Goal: Complete application form

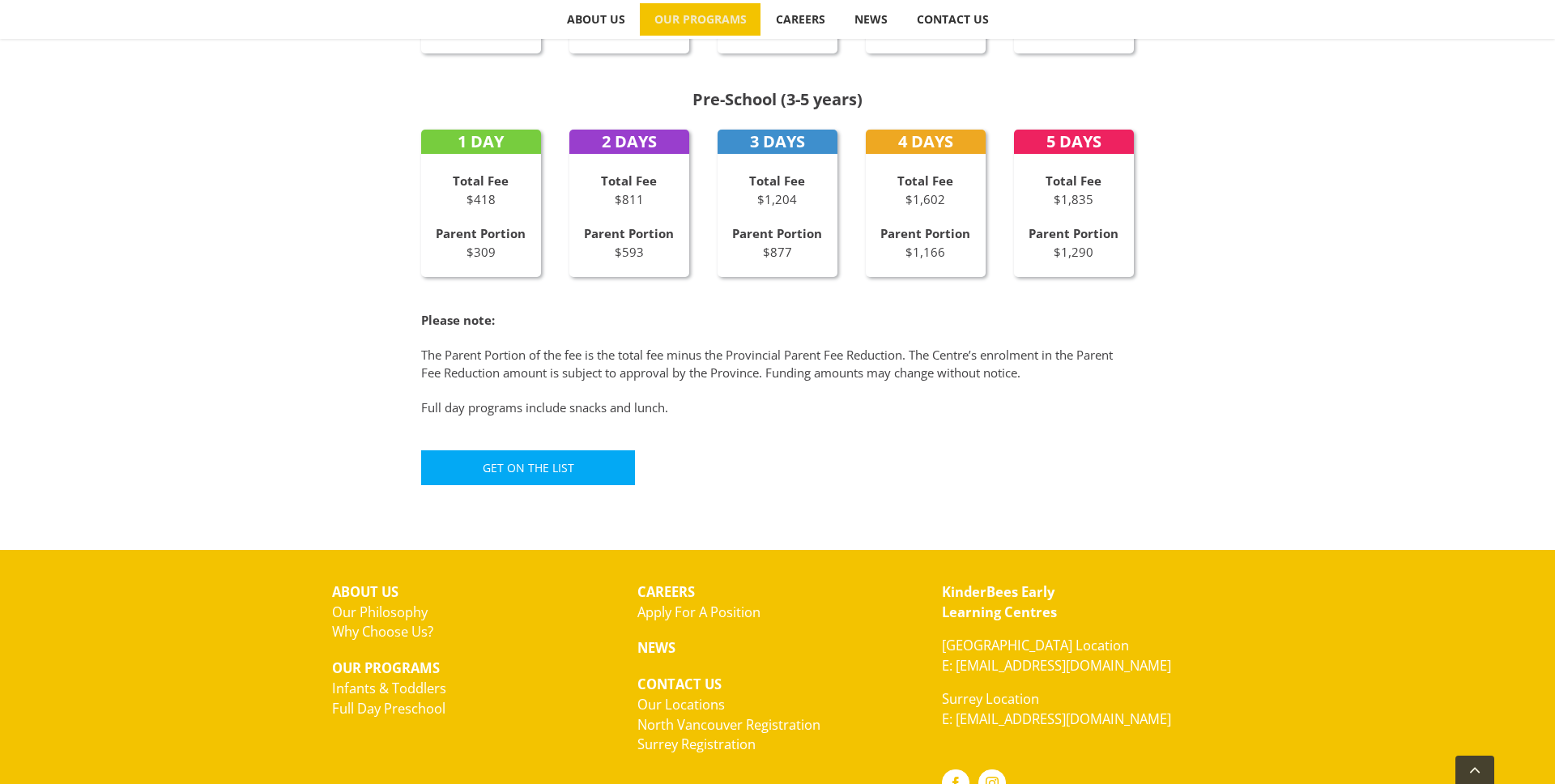
scroll to position [1031, 0]
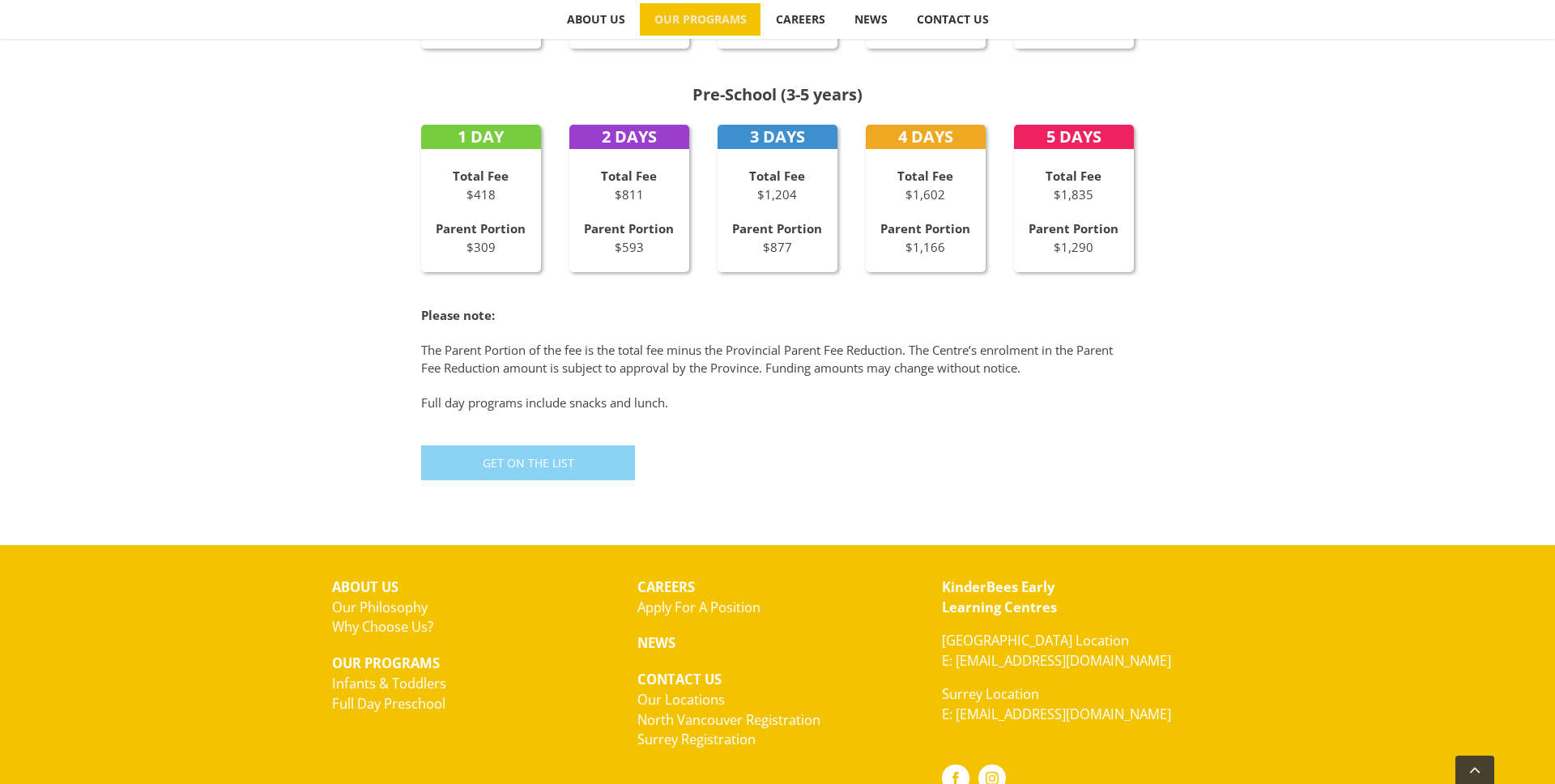
click at [612, 470] on link "Get On The List" at bounding box center [527, 463] width 213 height 35
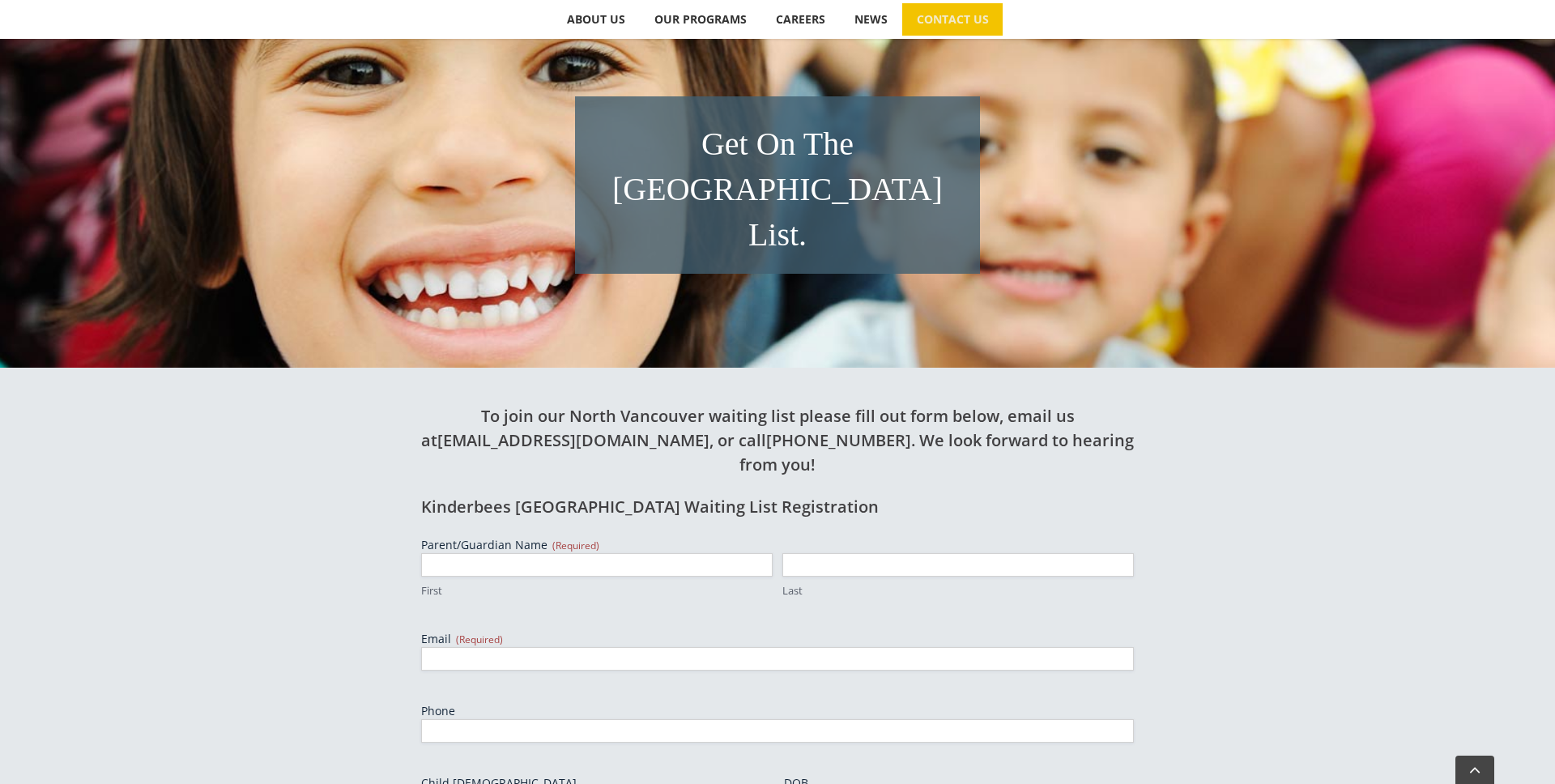
scroll to position [290, 0]
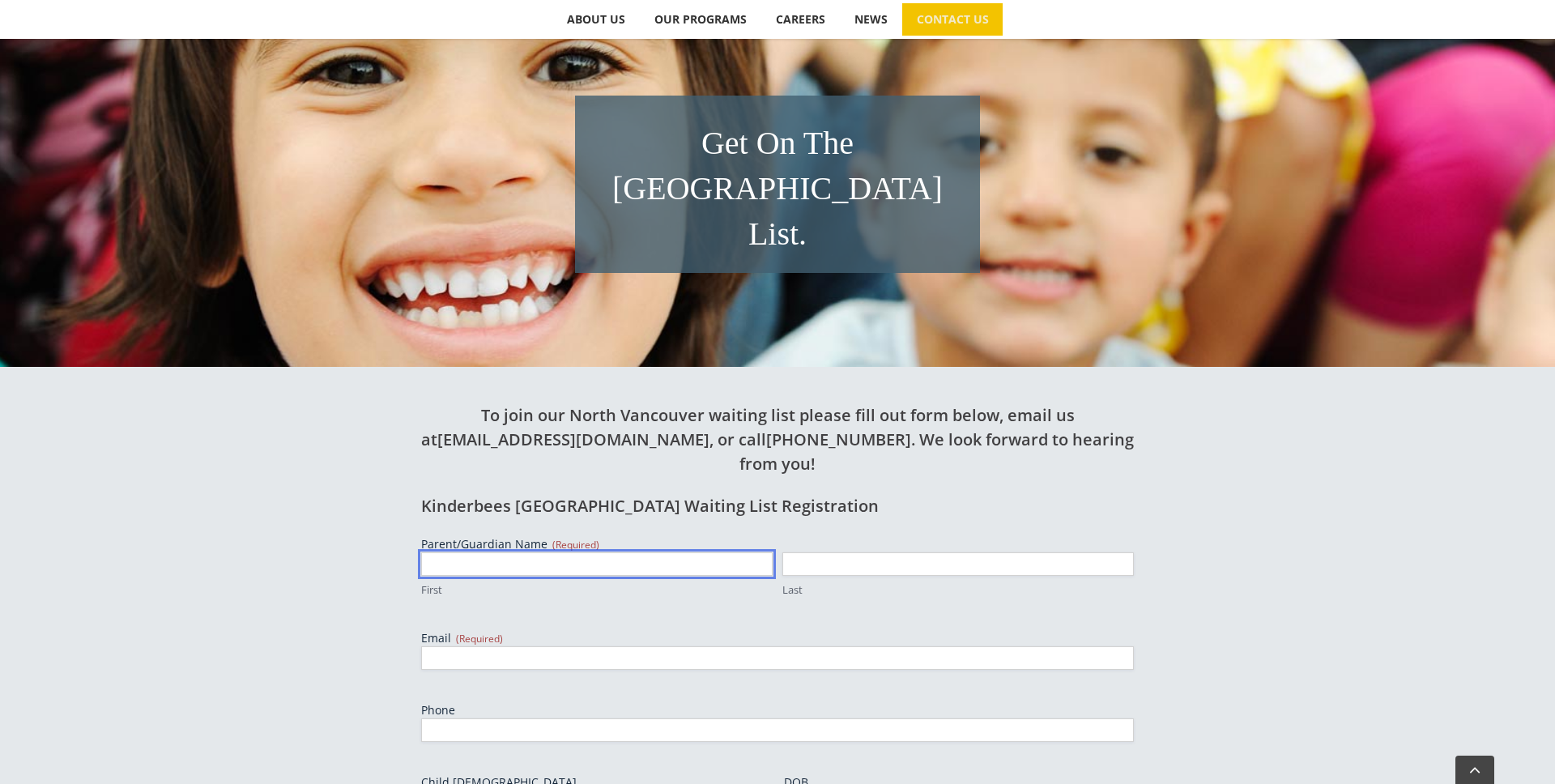
click at [564, 552] on input "First" at bounding box center [597, 563] width 352 height 24
type input "Donya"
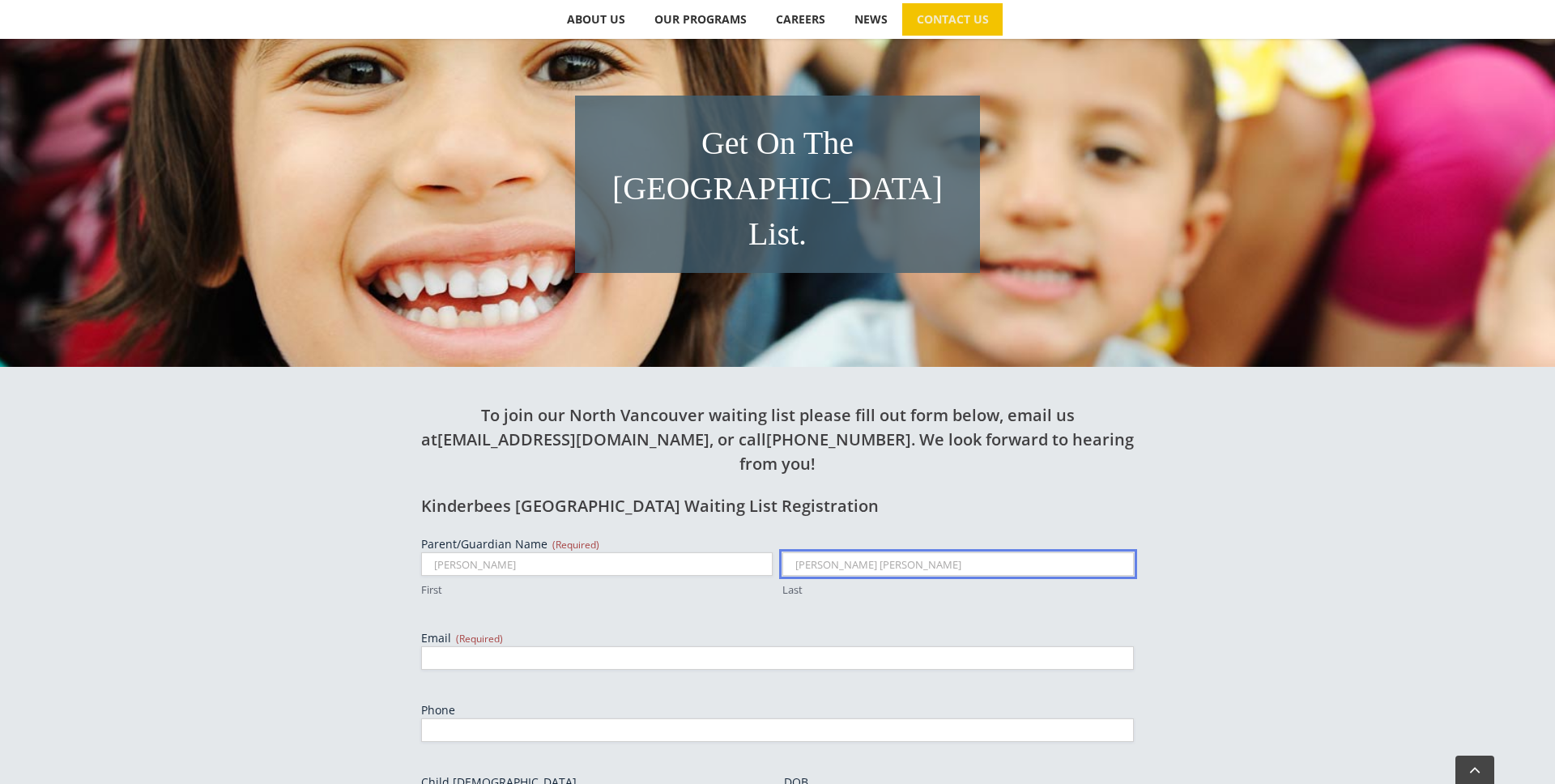
type input "Vahidi Cottier"
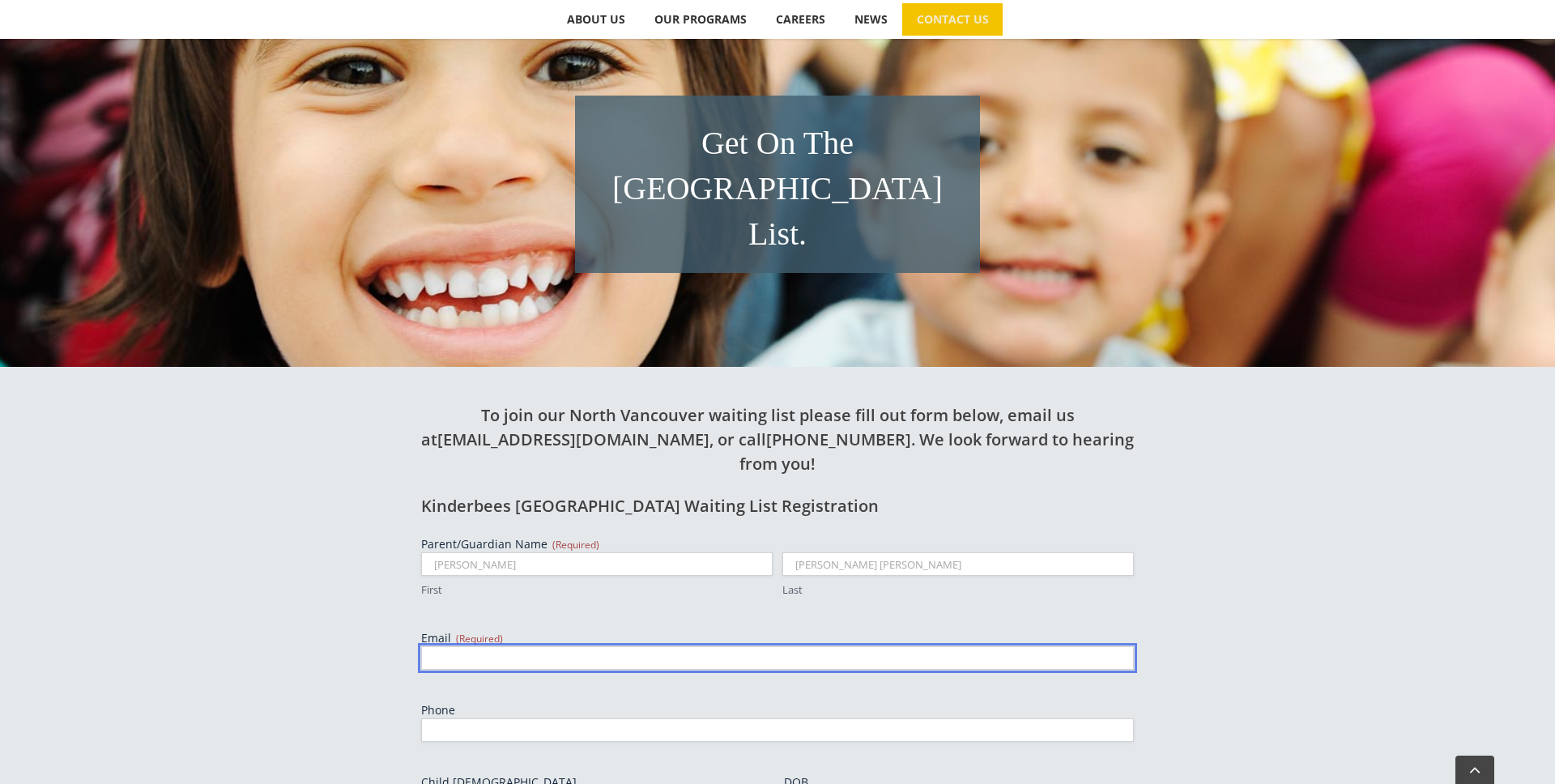
click at [645, 646] on input "Email (Required)" at bounding box center [778, 657] width 713 height 24
type input "donya.va@gmail.com"
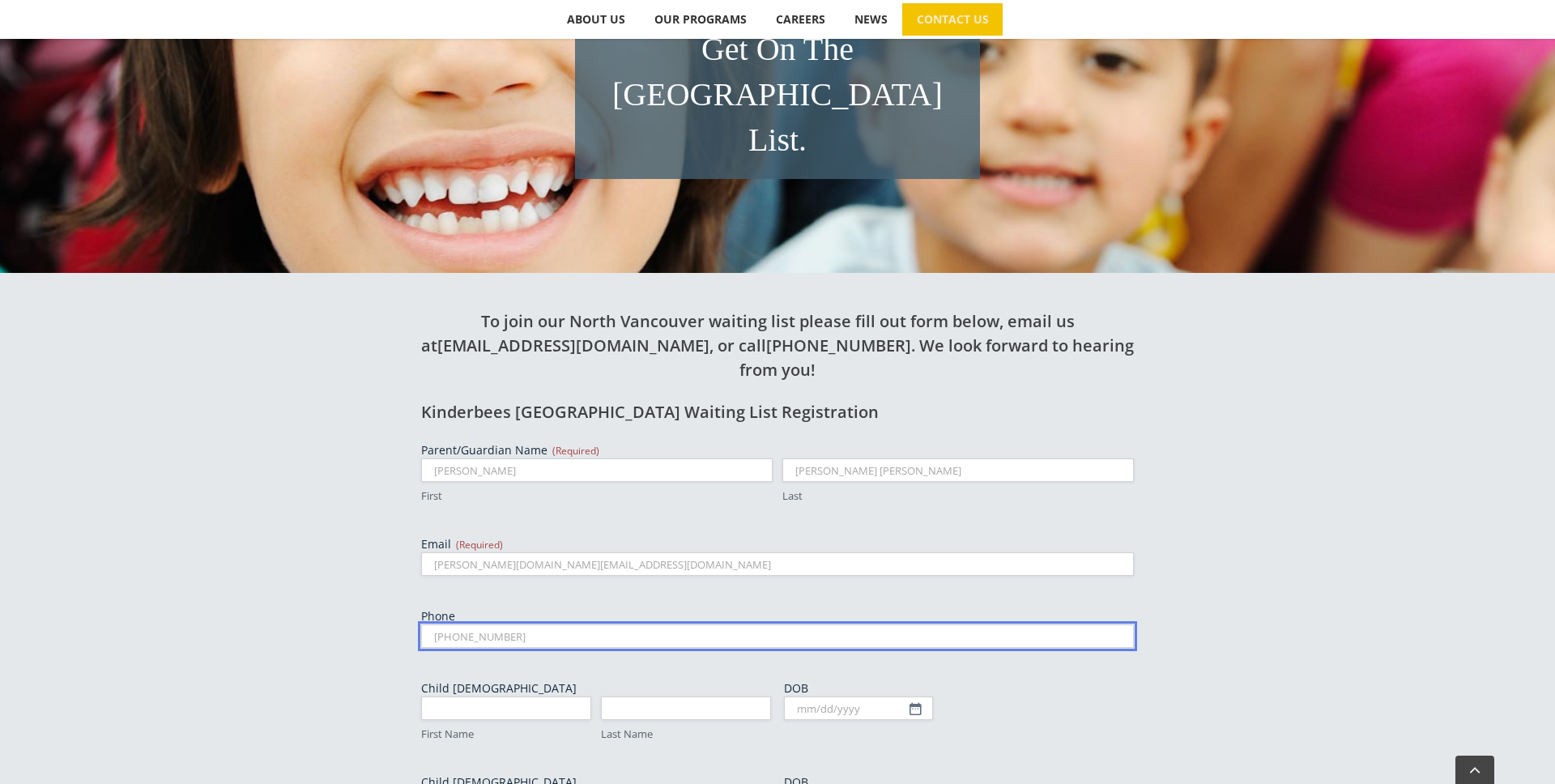
scroll to position [388, 0]
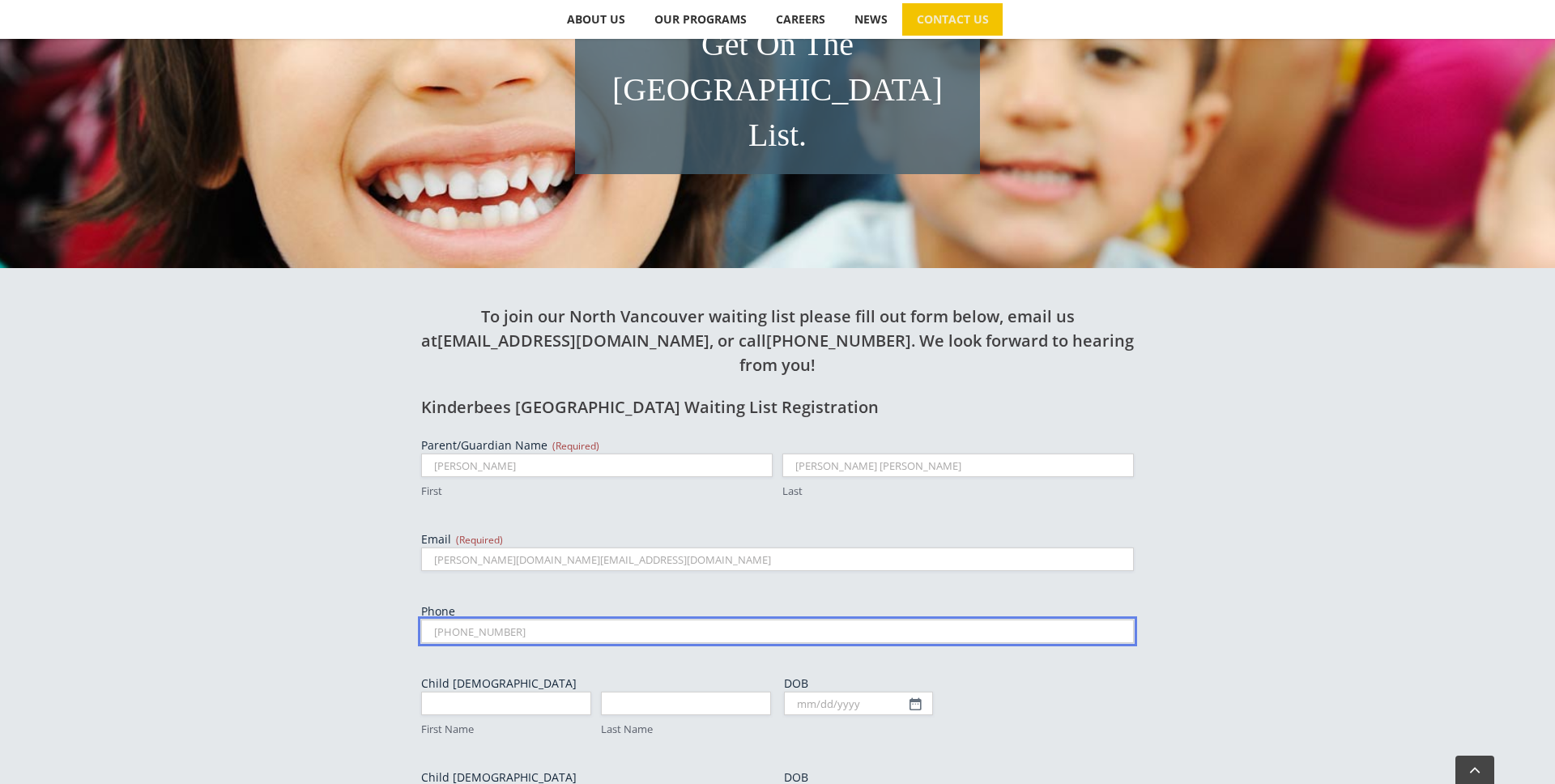
type input "604 369 5330"
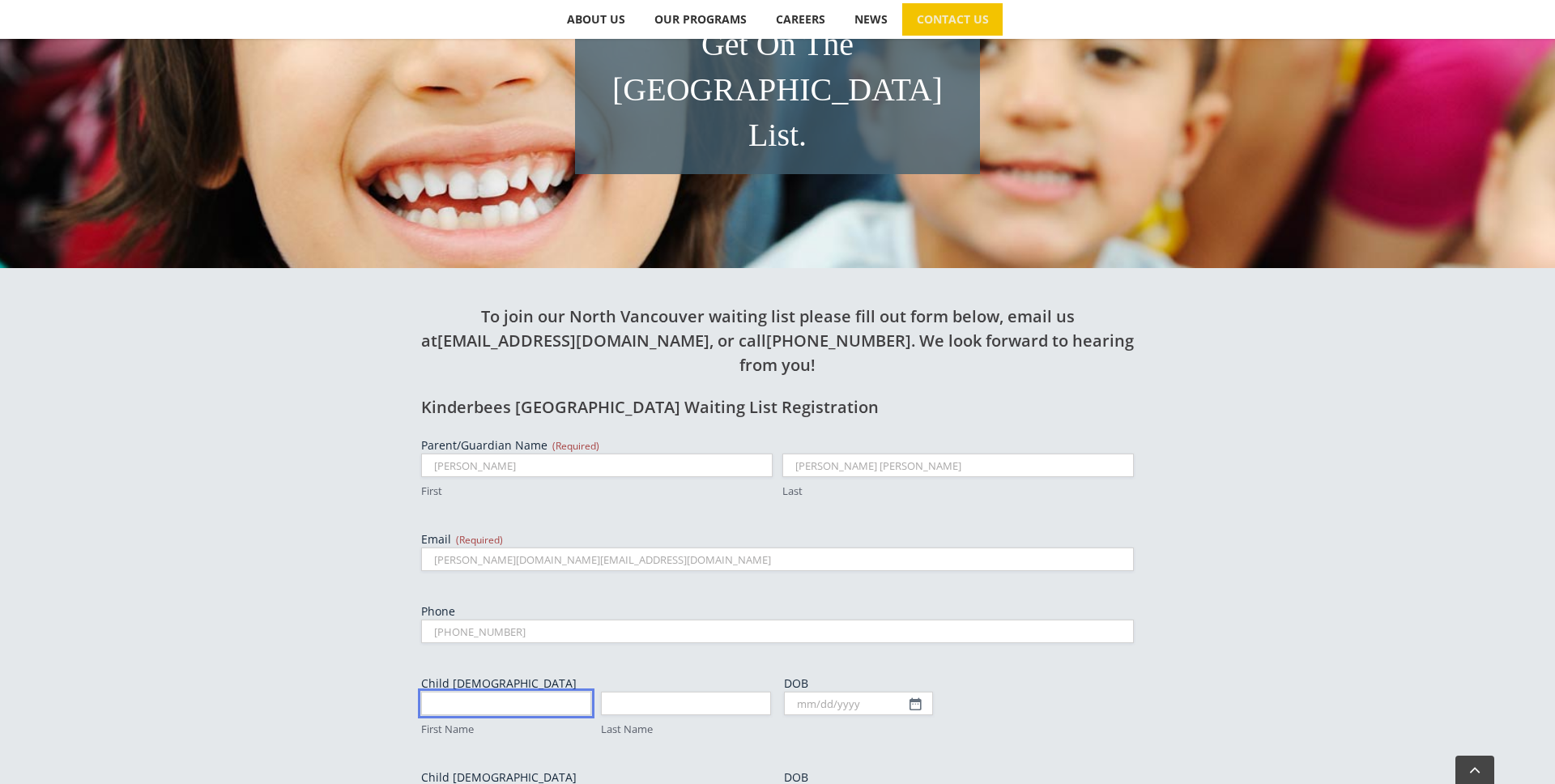
click at [539, 692] on input "First Name" at bounding box center [506, 703] width 170 height 24
type input "Wesley"
type input "Cottier"
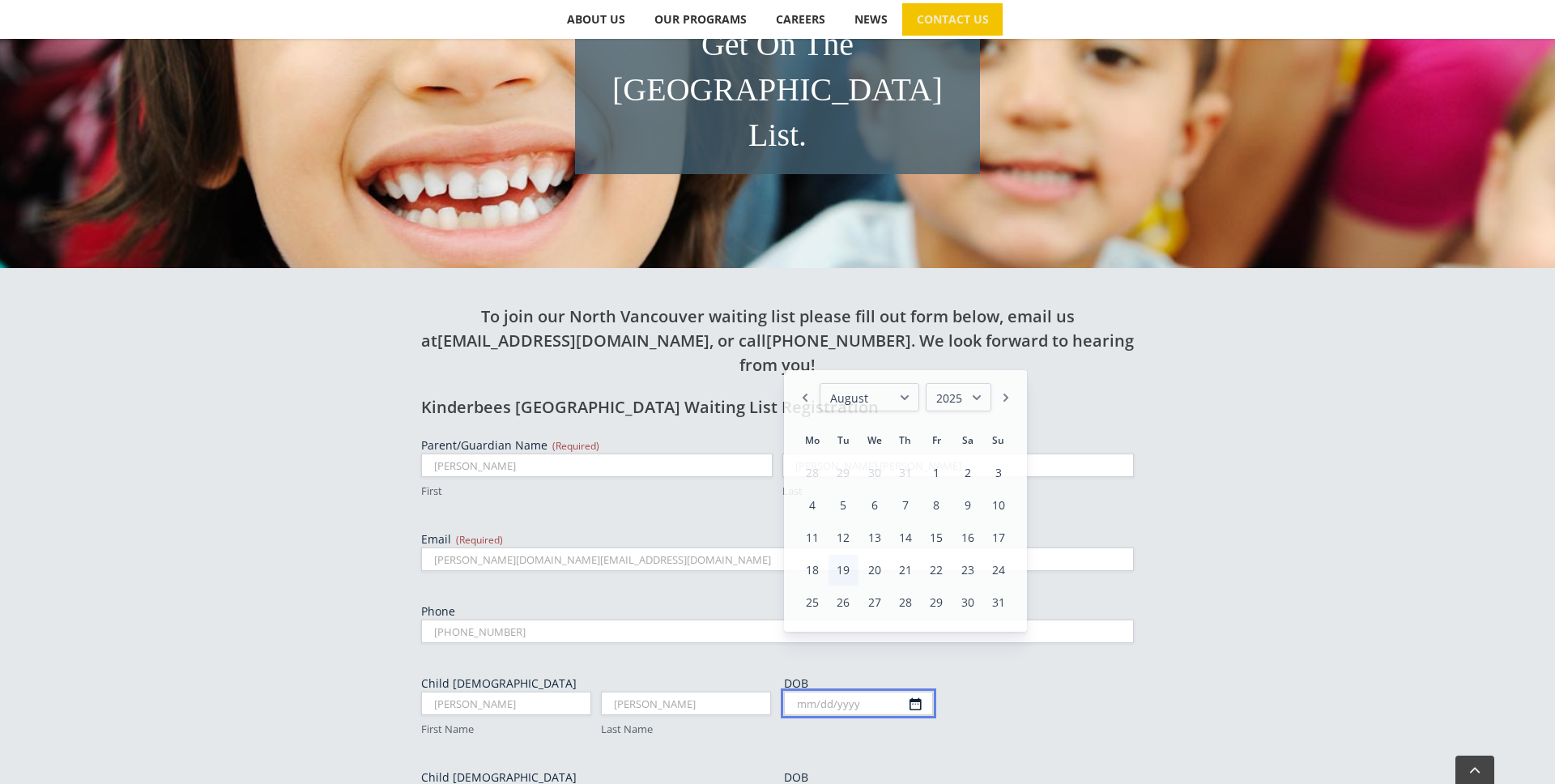
click at [910, 692] on input "DOB" at bounding box center [858, 703] width 149 height 24
click at [906, 397] on select "January February March April May June July August September October November De…" at bounding box center [870, 397] width 100 height 28
click at [810, 503] on link "6" at bounding box center [811, 505] width 29 height 31
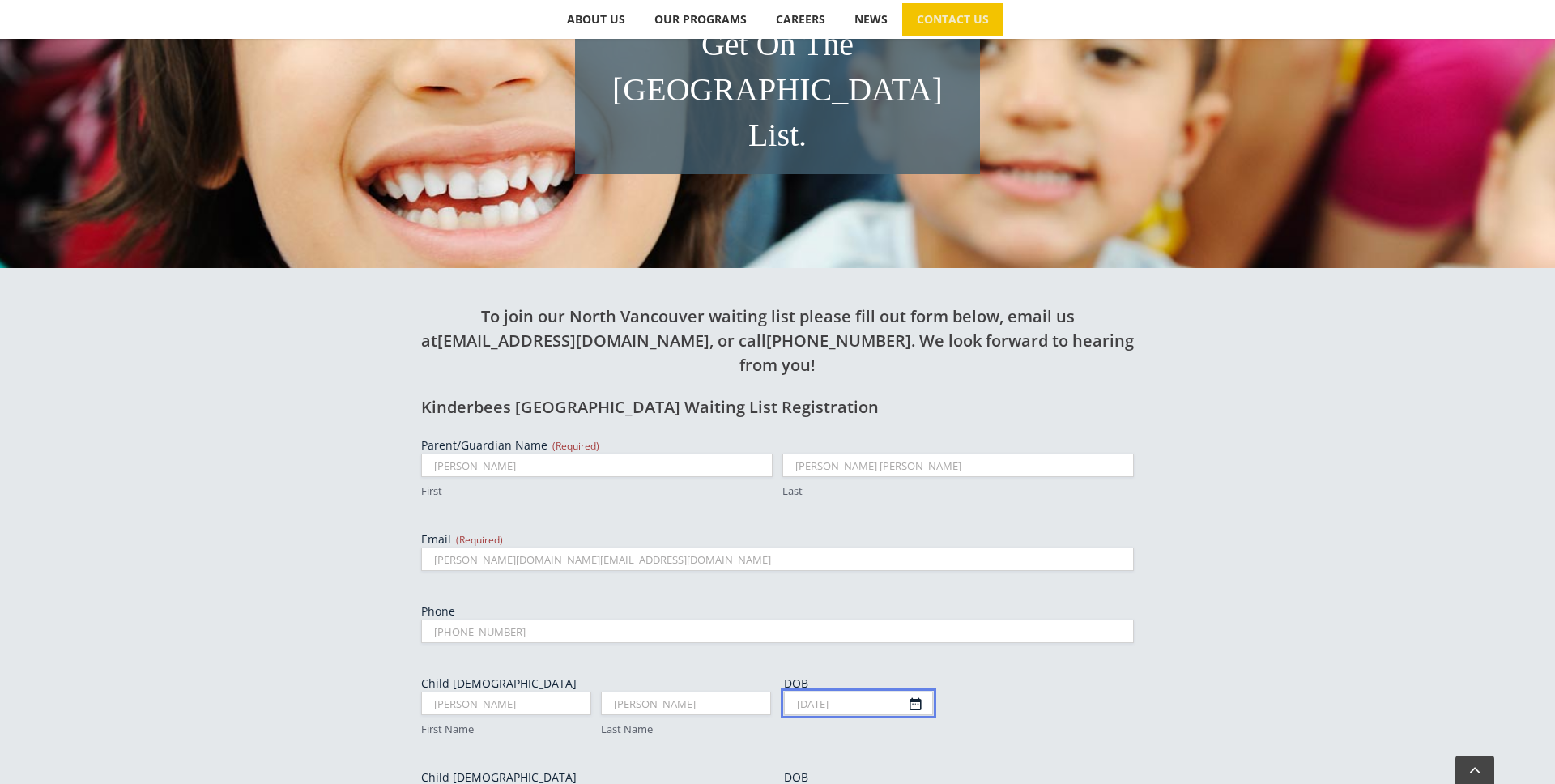
click at [906, 692] on input "10/06/2025" at bounding box center [858, 703] width 149 height 24
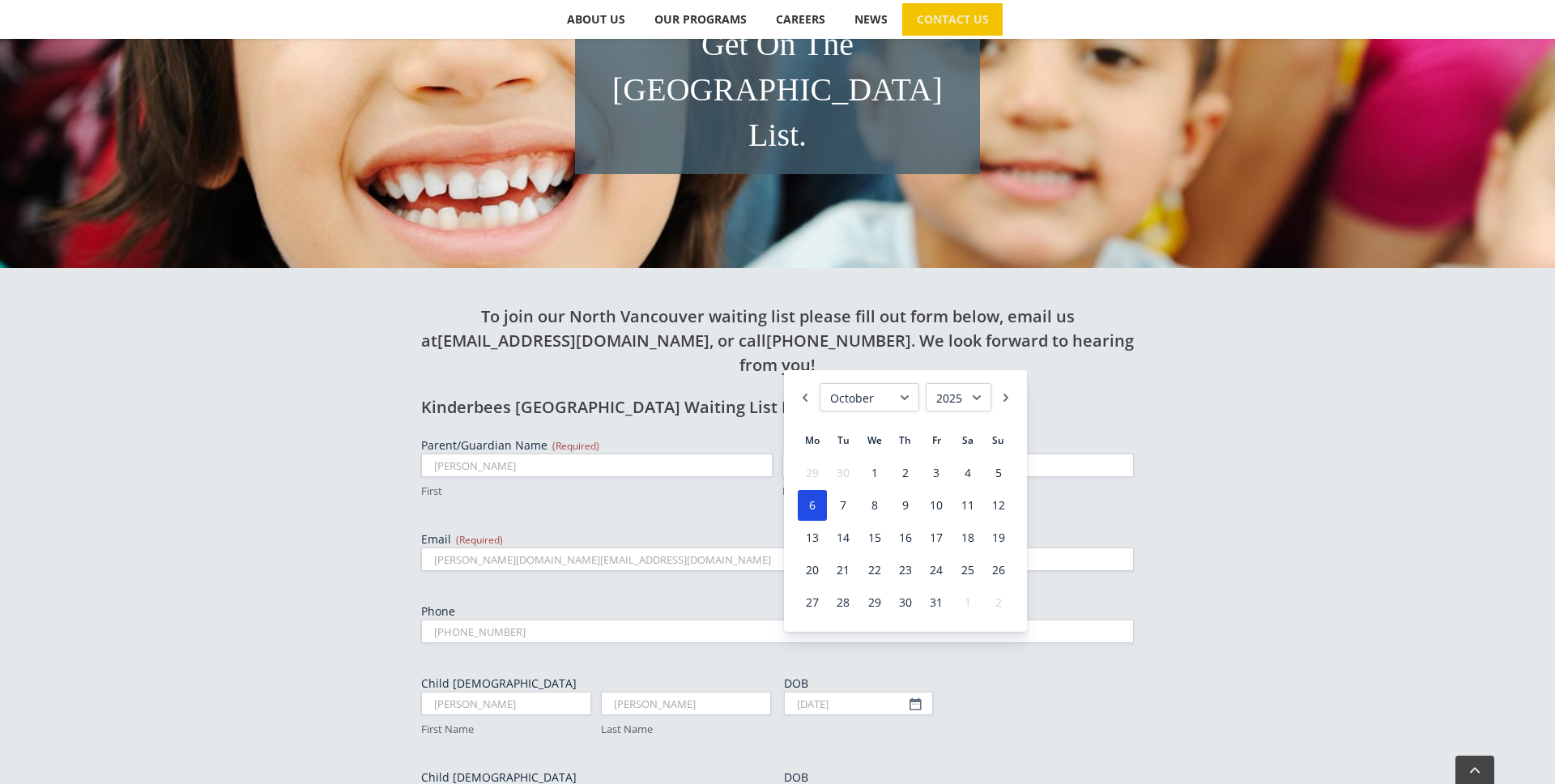
click at [978, 396] on select "1925 1926 1927 1928 1929 1930 1931 1932 1933 1934 1935 1936 1937 1938 1939 1940…" at bounding box center [959, 397] width 66 height 28
click at [1000, 466] on link "6" at bounding box center [998, 473] width 29 height 31
type input "10/06/2024"
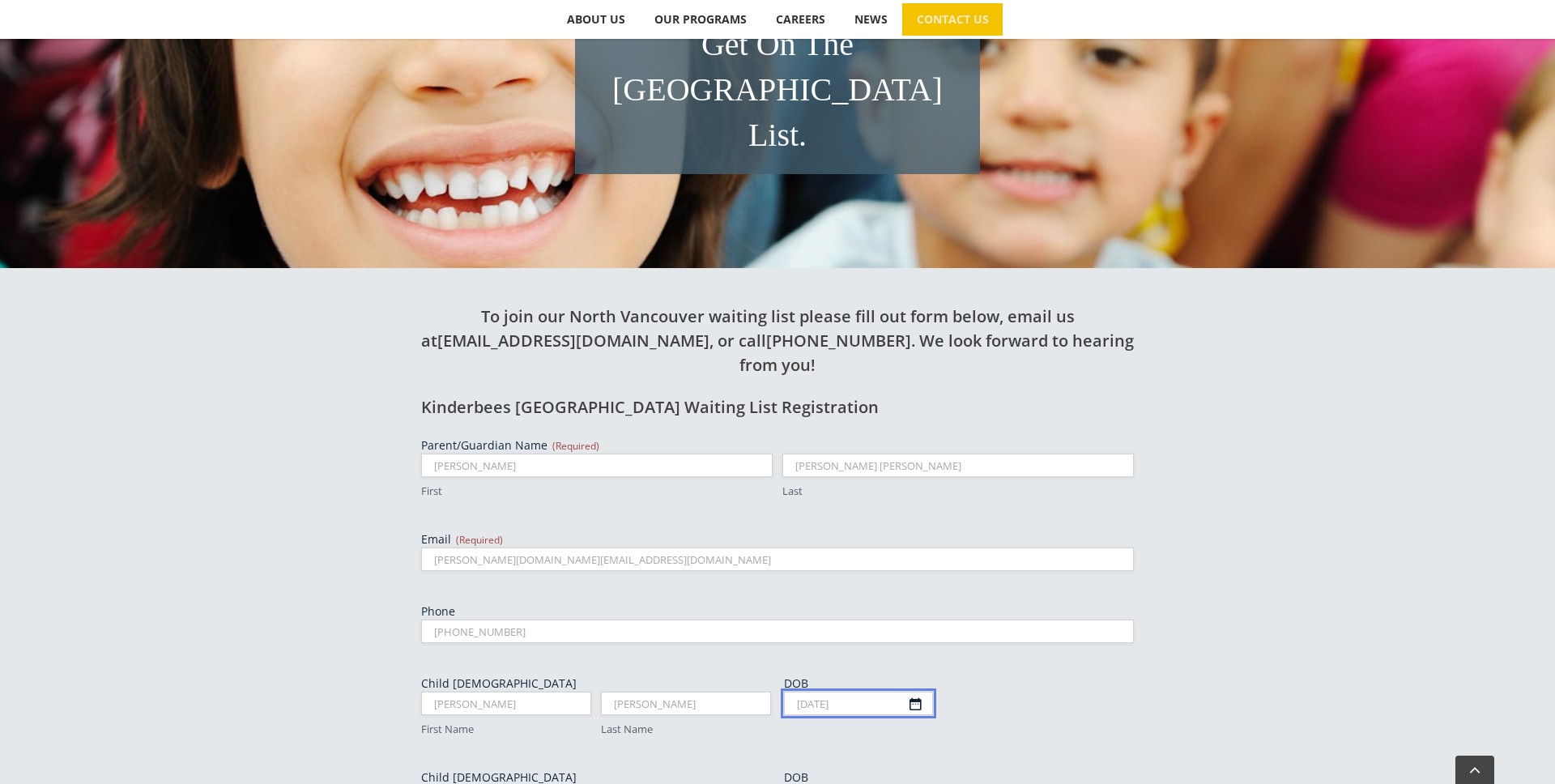
scroll to position [391, 0]
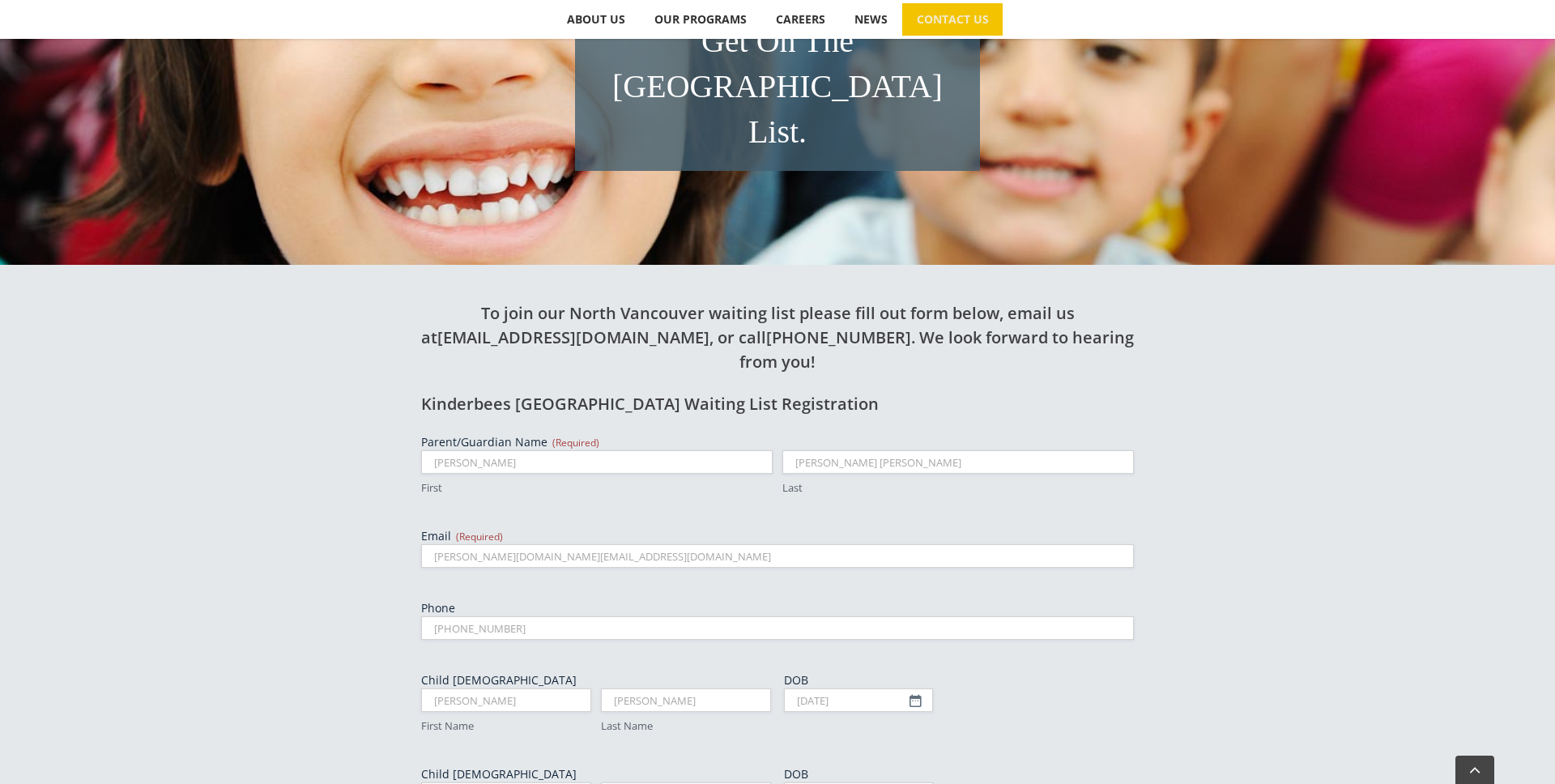
click at [1069, 673] on div "Parent/Guardian Name (Required) Donya First Vahidi Cottier Last Email (Required…" at bounding box center [778, 749] width 713 height 630
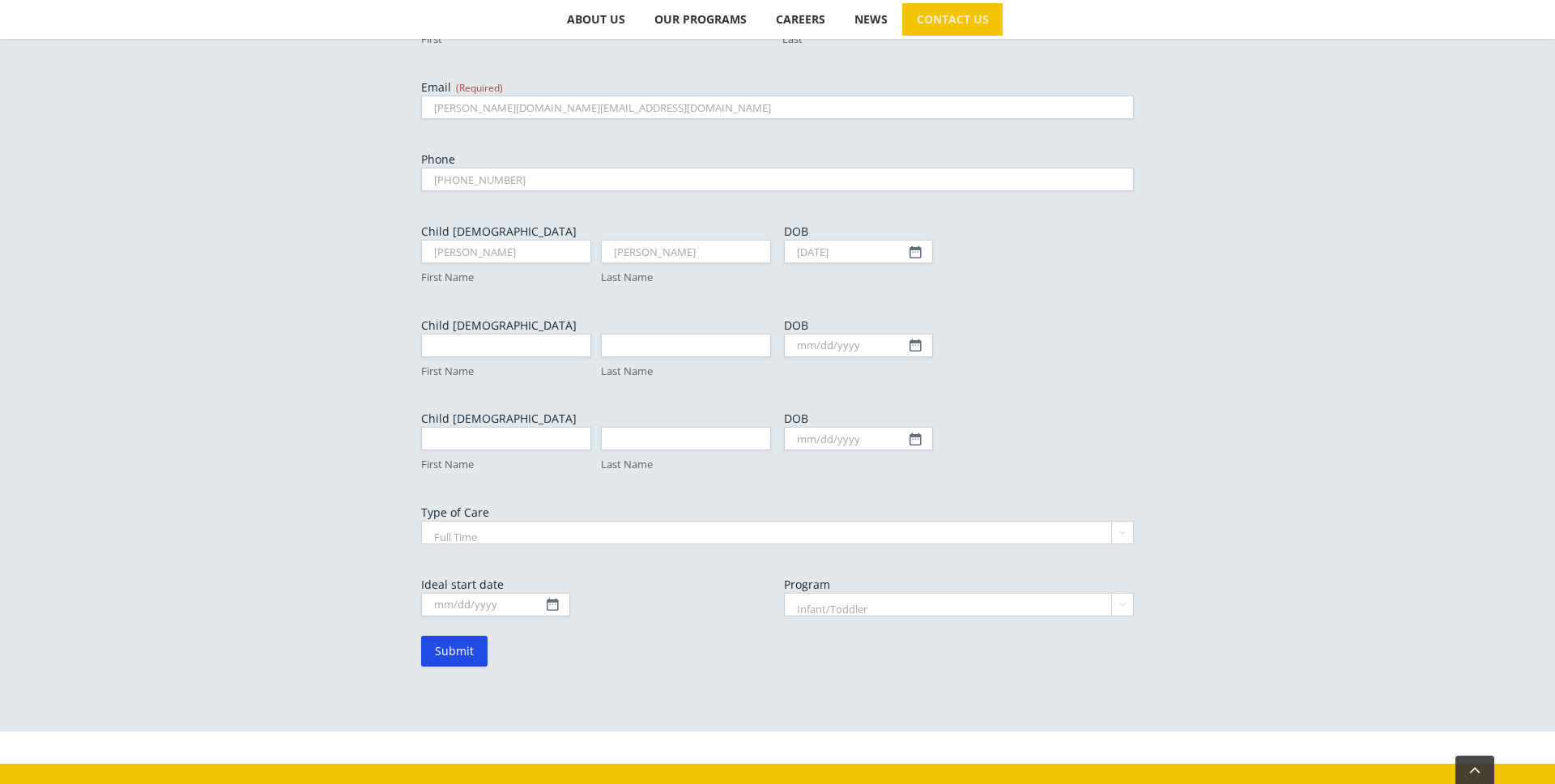
scroll to position [851, 0]
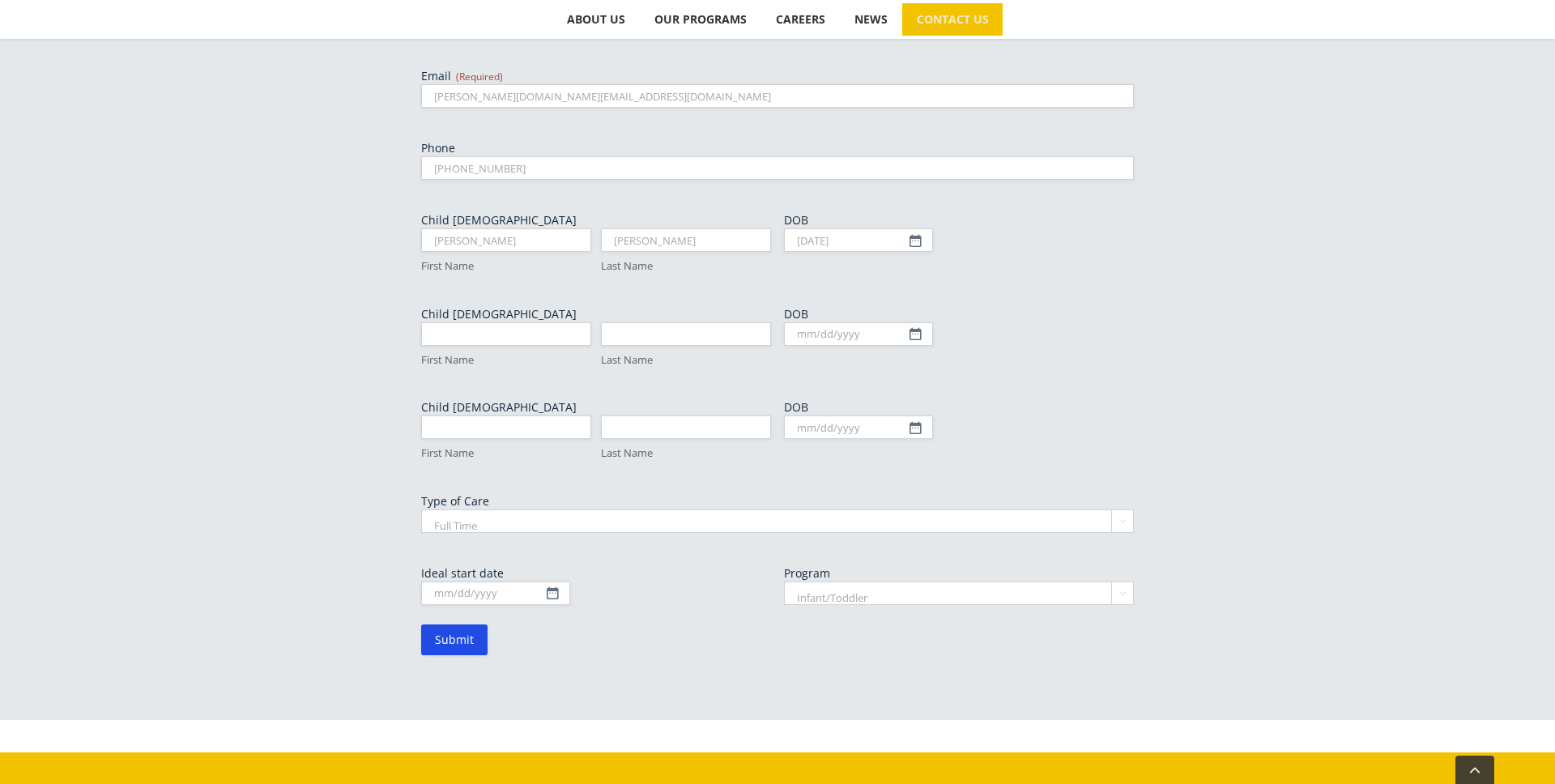
click at [511, 510] on select "Full Time Part Time" at bounding box center [778, 521] width 713 height 24
select select "Part Time"
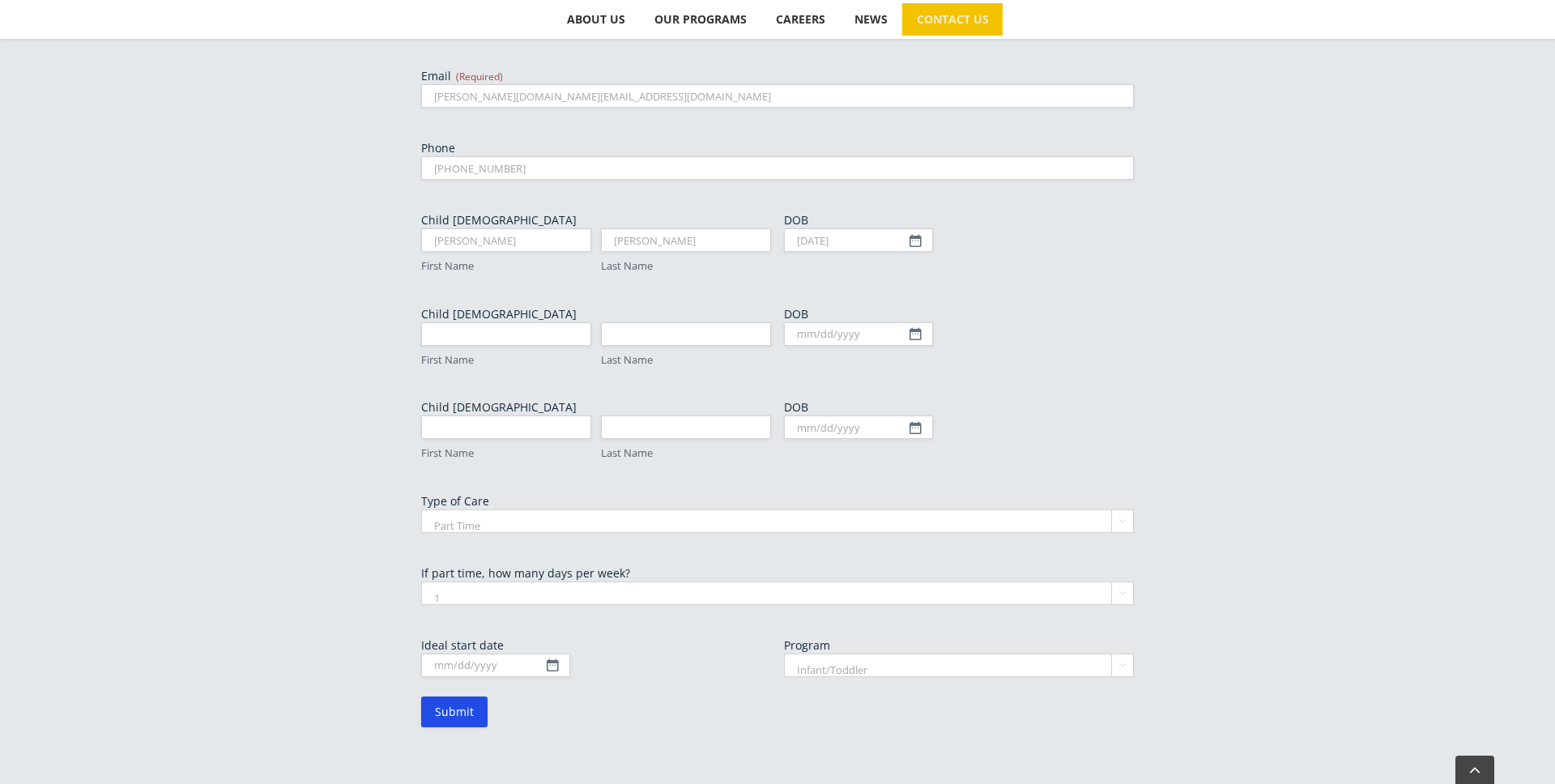
click at [492, 581] on select "1 2 3 4 5" at bounding box center [778, 592] width 713 height 24
select select "3"
click at [517, 590] on body "Skip to content Search for:  ABOUT US Our Philosophy Why Choose Us? OUR PROGRA…" at bounding box center [778, 144] width 1555 height 1989
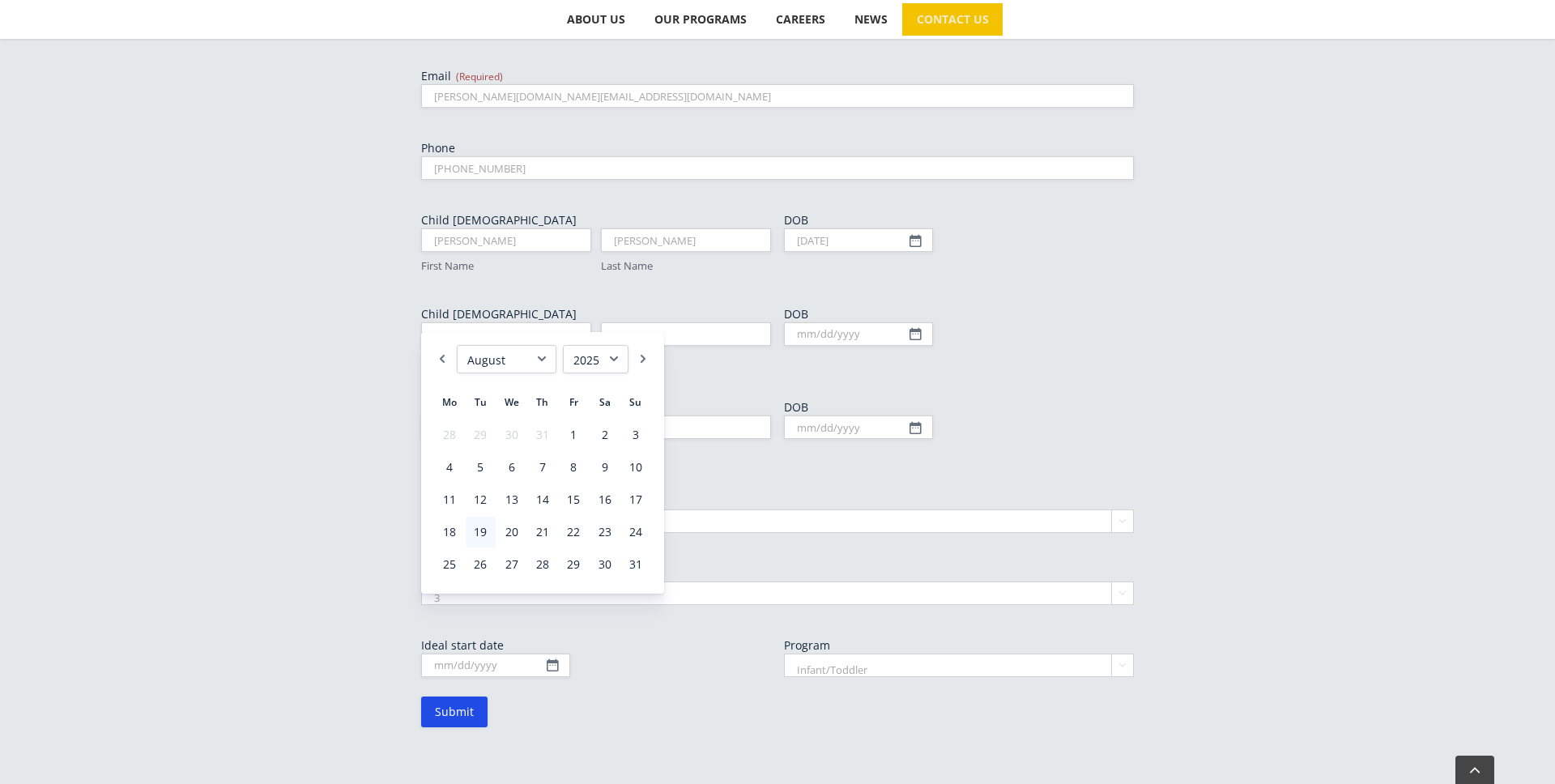
click at [536, 357] on select "January February March April May June July August September October November De…" at bounding box center [507, 359] width 100 height 28
click at [619, 364] on select "1925 1926 1927 1928 1929 1930 1931 1932 1933 1934 1935 1936 1937 1938 1939 1940…" at bounding box center [596, 359] width 66 height 28
click at [483, 468] on link "6" at bounding box center [479, 467] width 29 height 31
type input "01/06/2026"
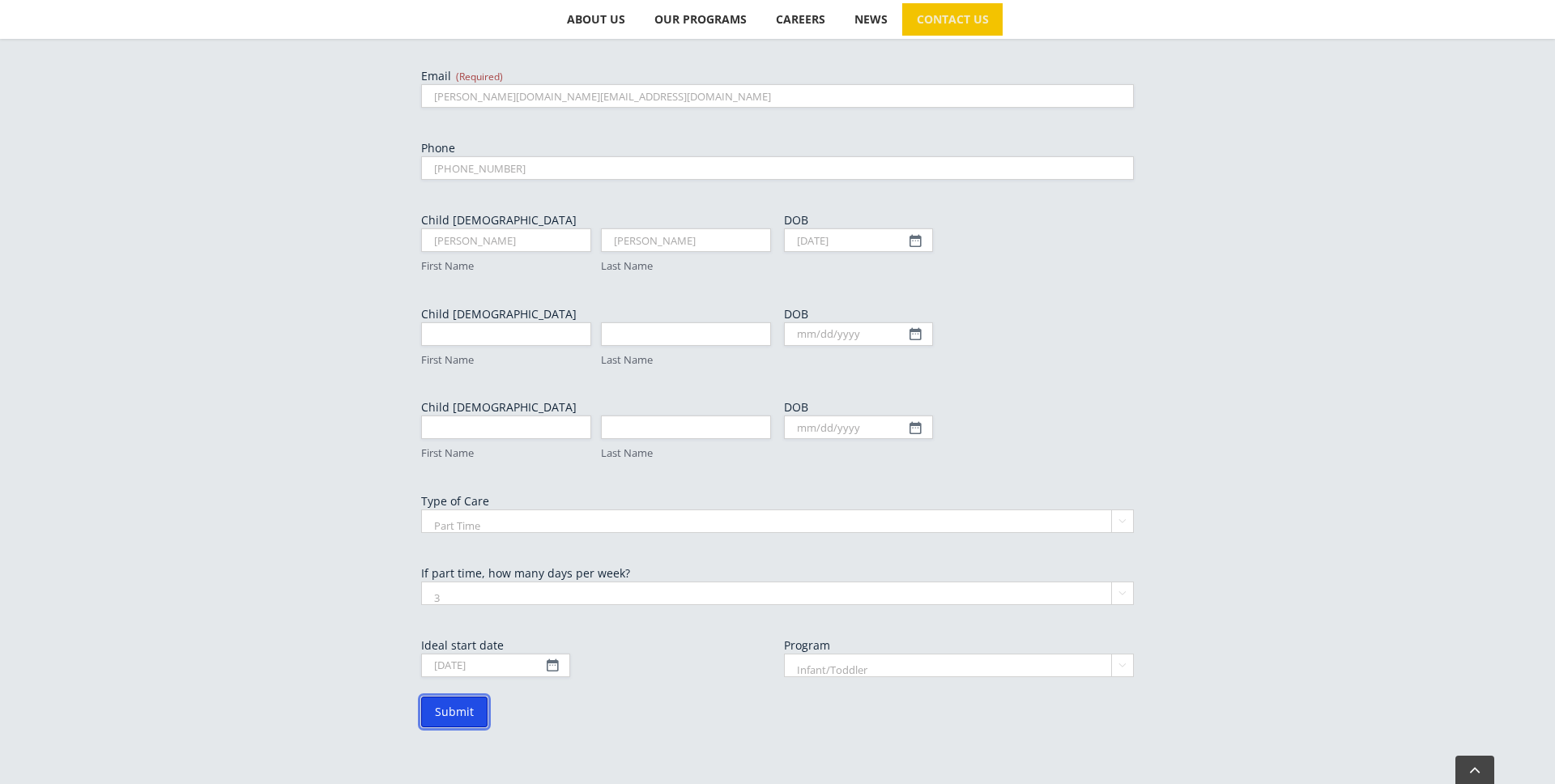
click at [465, 697] on input "Submit" at bounding box center [454, 712] width 67 height 31
